Goal: Information Seeking & Learning: Find specific fact

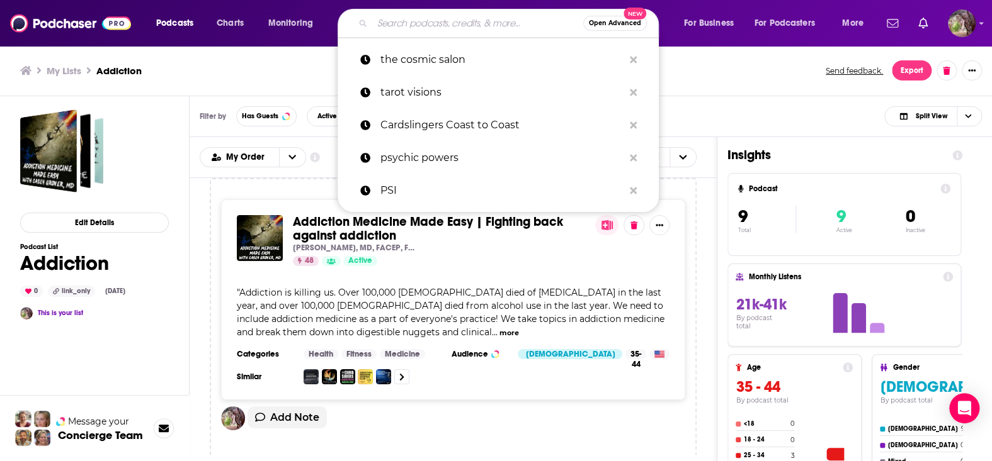
click at [395, 25] on input "Search podcasts, credits, & more..." at bounding box center [477, 23] width 211 height 20
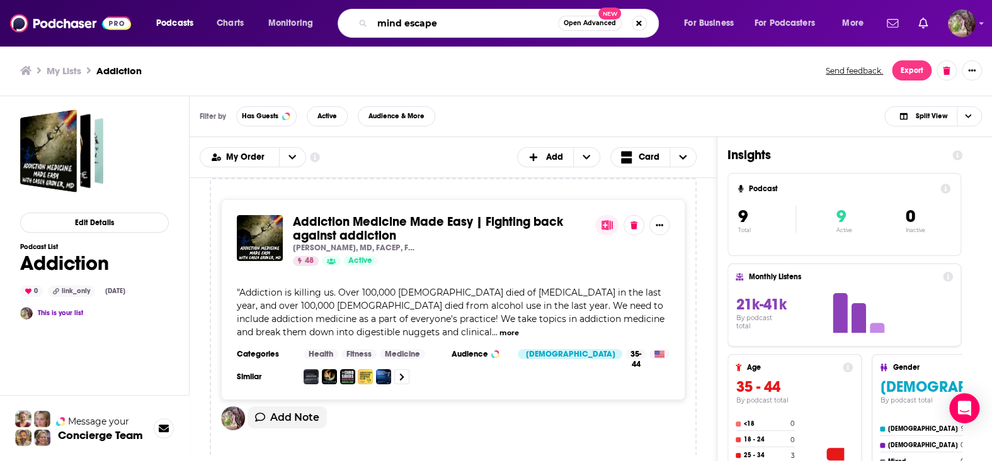
type input "mind escape"
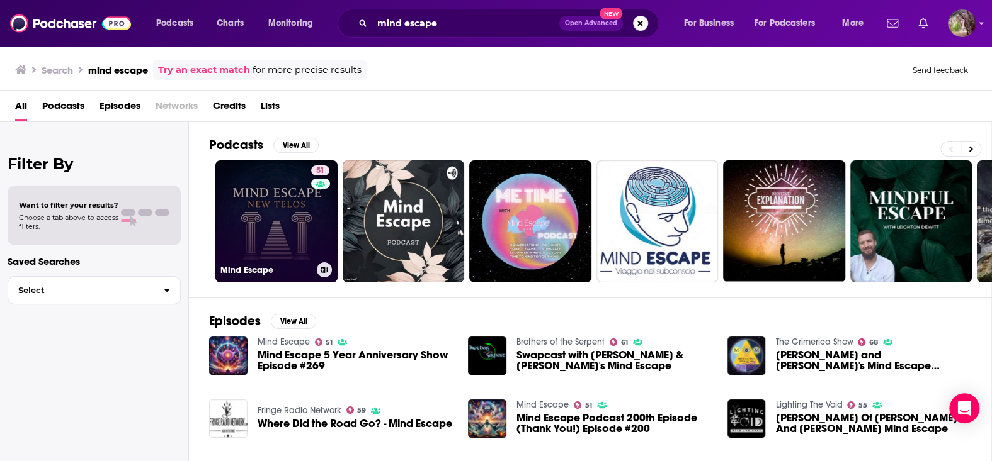
click at [266, 216] on link "51 Mind Escape" at bounding box center [276, 222] width 122 height 122
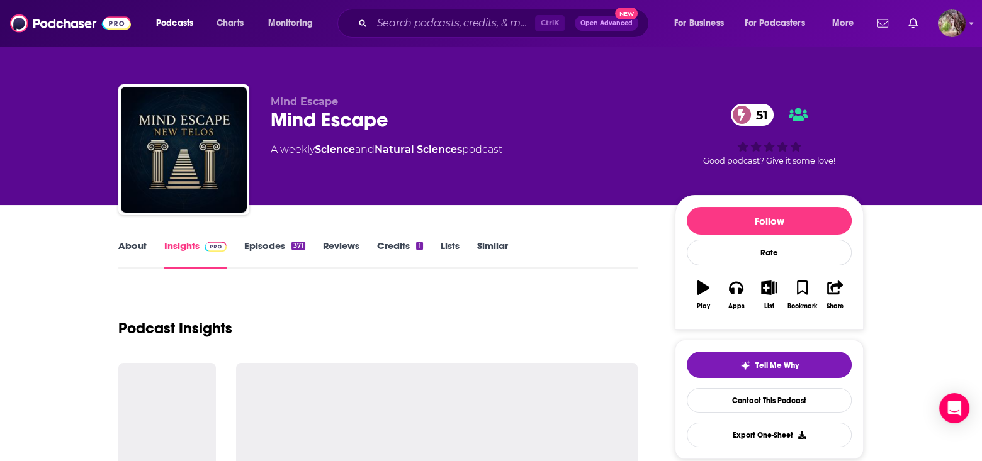
click at [135, 243] on link "About" at bounding box center [132, 254] width 28 height 29
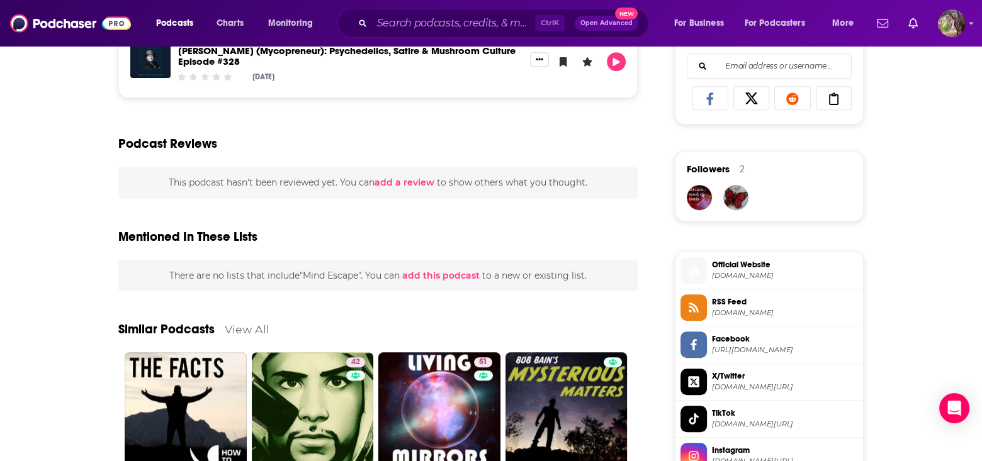
scroll to position [818, 0]
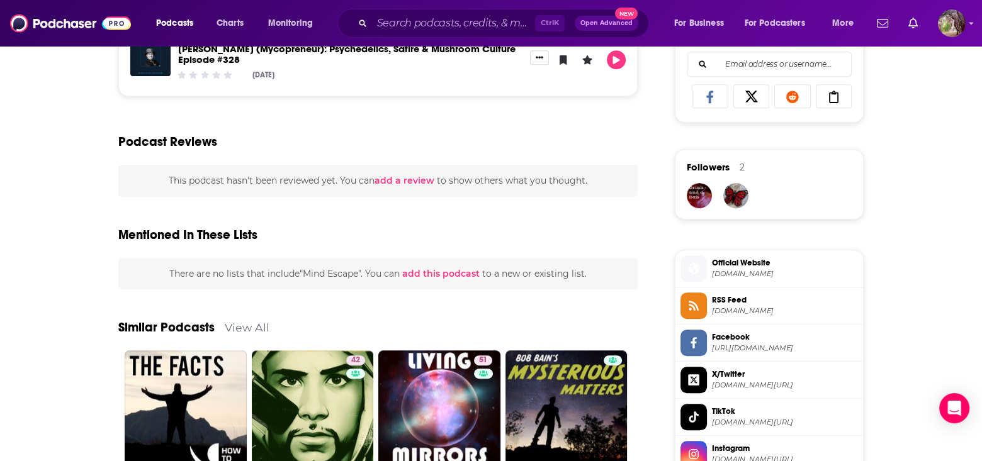
click at [735, 271] on span "[DOMAIN_NAME]" at bounding box center [785, 273] width 146 height 9
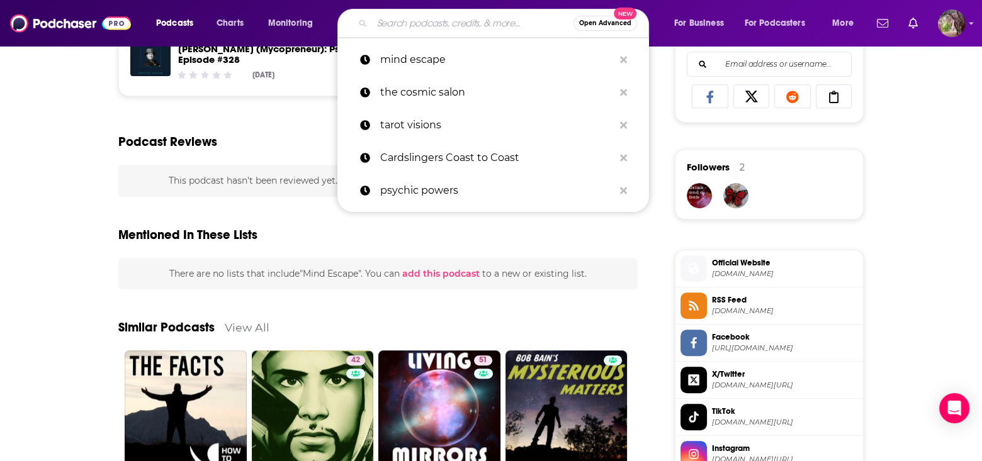
click at [404, 24] on input "Search podcasts, credits, & more..." at bounding box center [472, 23] width 201 height 20
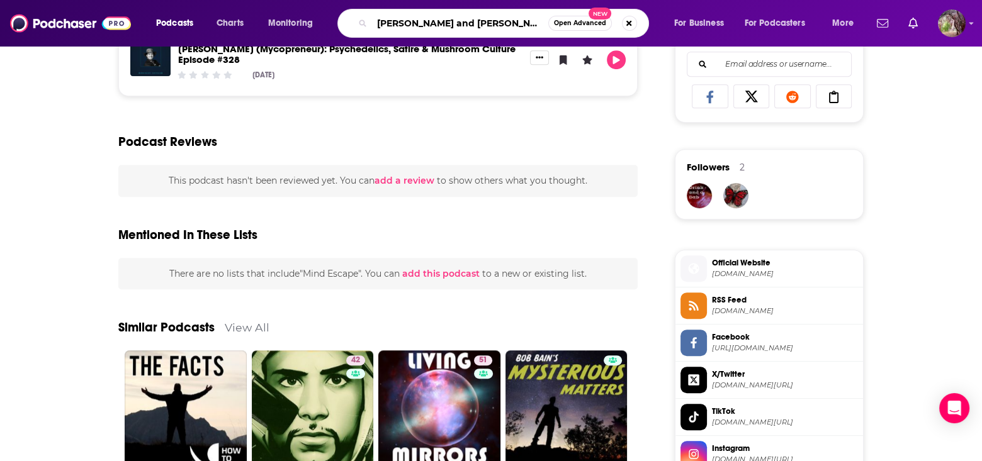
type input "[PERSON_NAME] and [PERSON_NAME]"
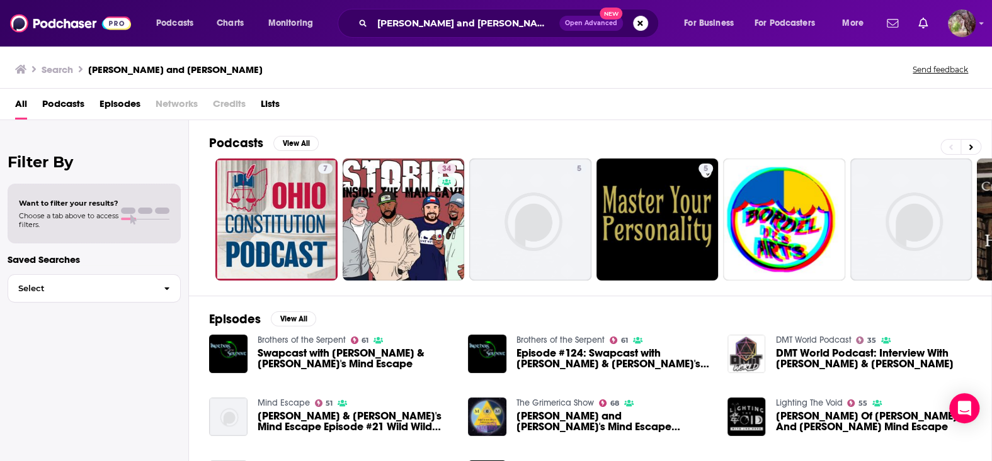
click at [349, 353] on span "Swapcast with [PERSON_NAME] & [PERSON_NAME]'s Mind Escape" at bounding box center [355, 358] width 196 height 21
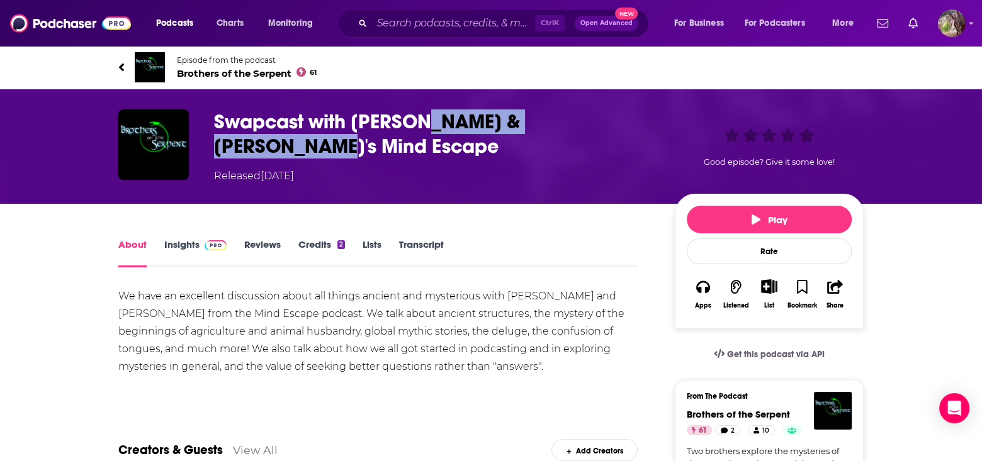
drag, startPoint x: 643, startPoint y: 127, endPoint x: 421, endPoint y: 125, distance: 222.9
click at [421, 125] on h1 "Swapcast with [PERSON_NAME] & [PERSON_NAME]'s Mind Escape" at bounding box center [434, 134] width 441 height 49
copy h1 "[PERSON_NAME]'s Mind Escape"
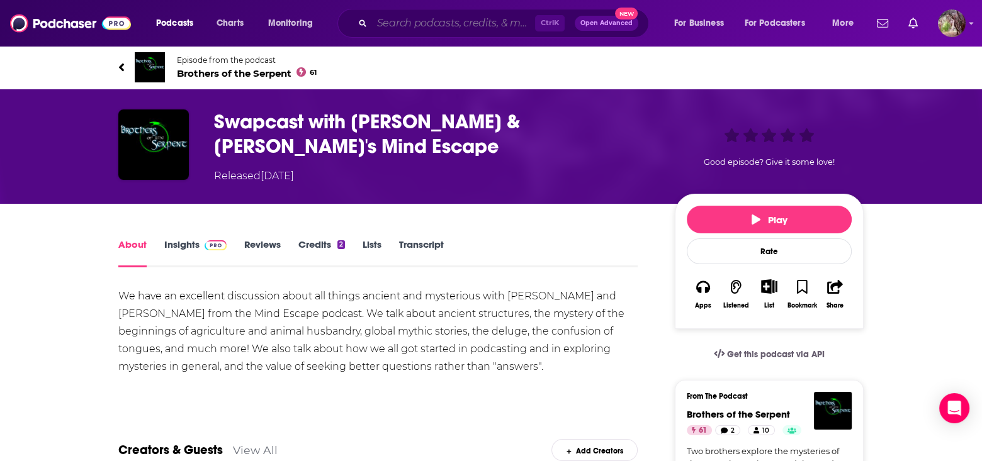
click at [392, 23] on input "Search podcasts, credits, & more..." at bounding box center [453, 23] width 163 height 20
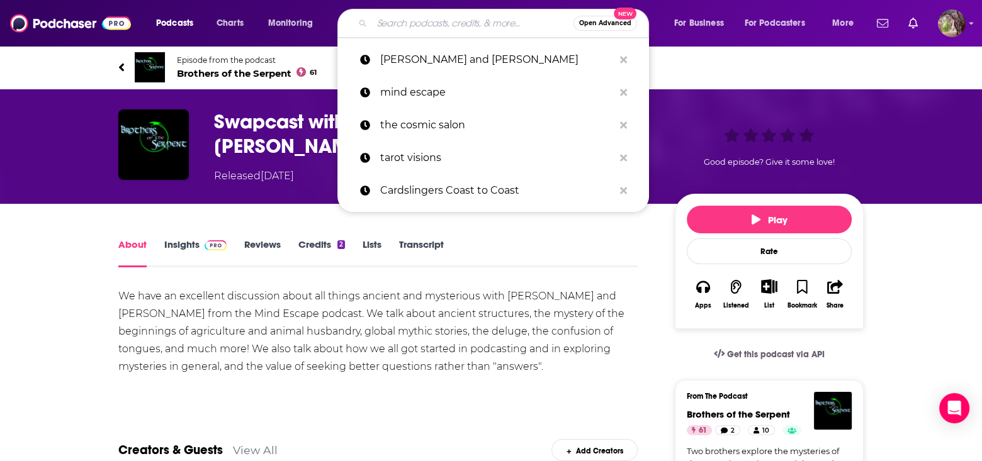
paste input "[PERSON_NAME]'s Mind Escape"
type input "[PERSON_NAME]'s Mind Escape"
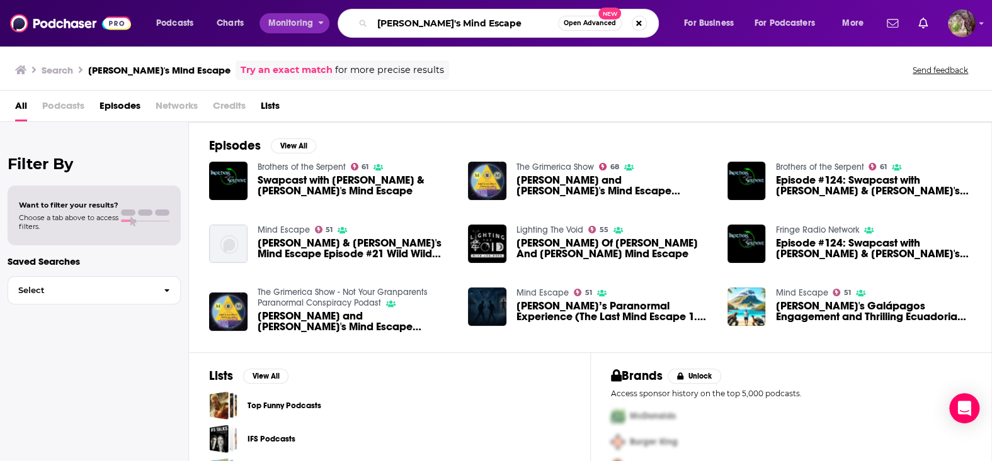
drag, startPoint x: 423, startPoint y: 26, endPoint x: 304, endPoint y: 18, distance: 119.2
click at [304, 18] on div "Podcasts Charts Monitoring [PERSON_NAME]'s Mind Escape Open Advanced New For Bu…" at bounding box center [511, 23] width 728 height 29
click at [445, 19] on input "Mind Escape" at bounding box center [465, 23] width 186 height 20
type input "Mind Escape"
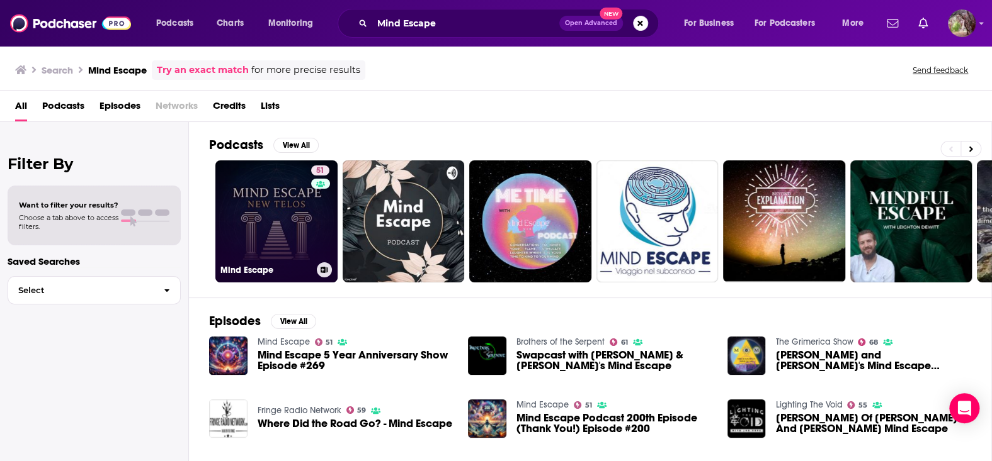
click at [278, 235] on link "51 Mind Escape" at bounding box center [276, 222] width 122 height 122
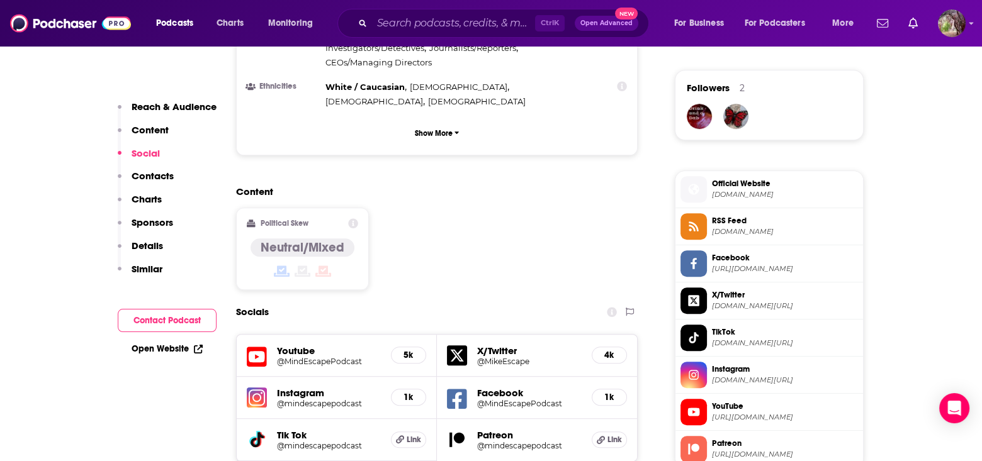
scroll to position [1007, 0]
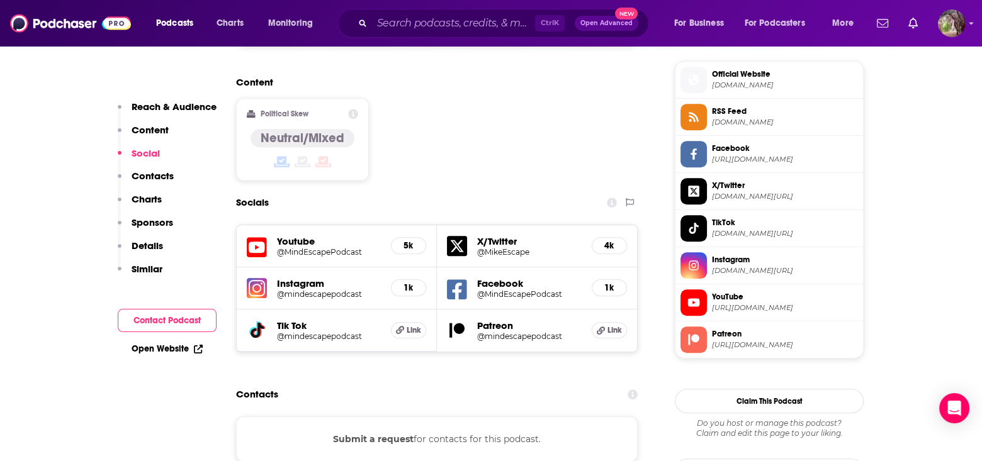
click at [732, 256] on span "Instagram" at bounding box center [785, 259] width 146 height 11
